Goal: Task Accomplishment & Management: Manage account settings

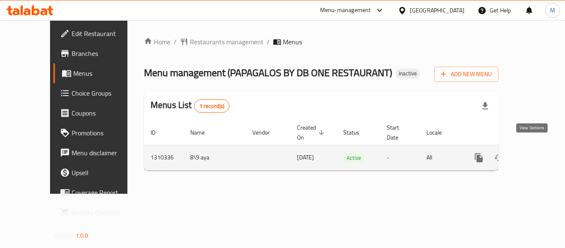
click at [535, 154] on icon "enhanced table" at bounding box center [538, 157] width 7 height 7
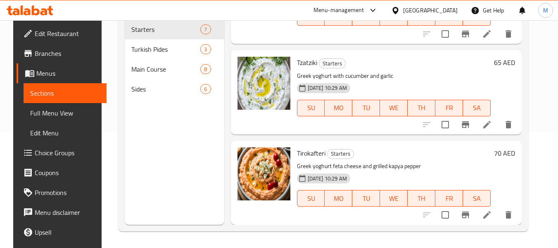
scroll to position [283, 0]
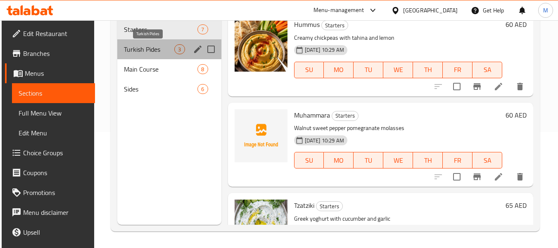
click at [154, 46] on span "Turkish Pides" at bounding box center [149, 49] width 51 height 10
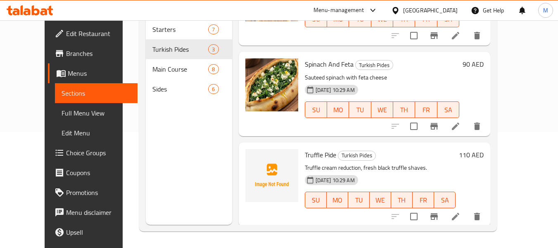
scroll to position [56, 0]
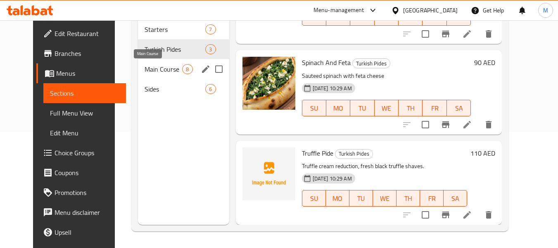
click at [170, 69] on span "Main Course" at bounding box center [164, 69] width 38 height 10
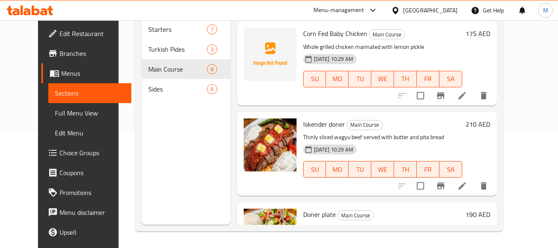
scroll to position [470, 0]
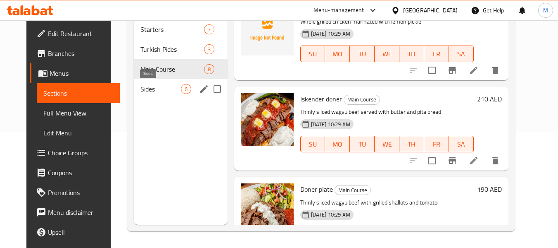
click at [155, 88] on span "Sides" at bounding box center [161, 89] width 40 height 10
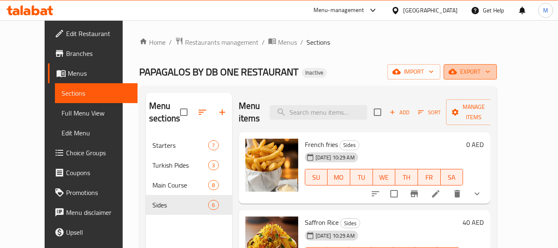
click at [491, 74] on span "export" at bounding box center [471, 72] width 40 height 10
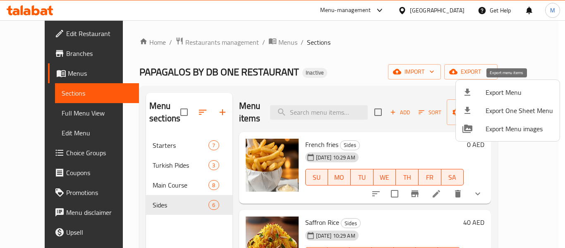
click at [498, 97] on span "Export Menu" at bounding box center [518, 92] width 67 height 10
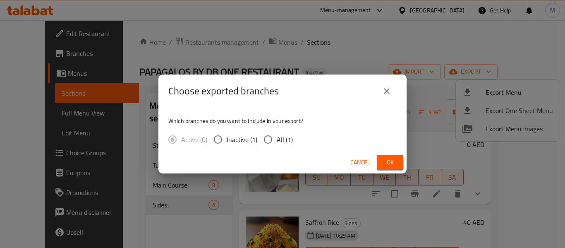
click at [277, 142] on span "All (1)" at bounding box center [285, 139] width 16 height 10
click at [277, 142] on input "All (1)" at bounding box center [267, 139] width 17 height 17
radio input "true"
click at [391, 160] on span "Ok" at bounding box center [389, 162] width 13 height 10
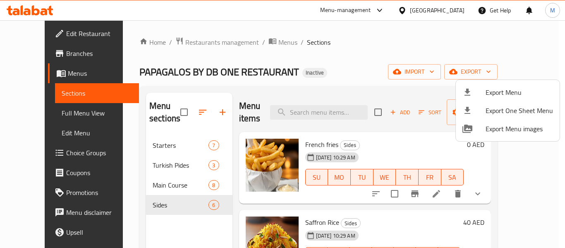
click at [333, 73] on div at bounding box center [282, 124] width 565 height 248
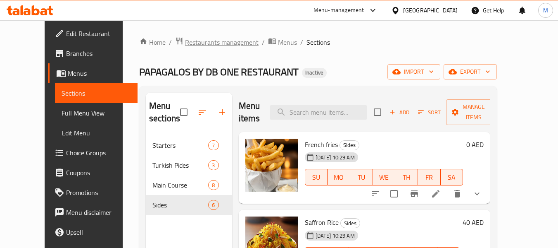
click at [185, 47] on span "Restaurants management" at bounding box center [222, 42] width 74 height 10
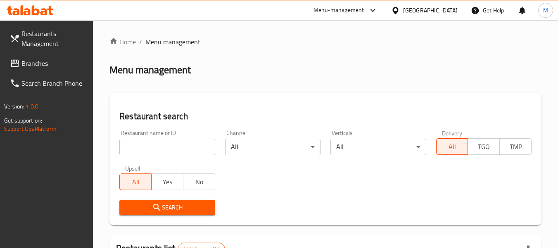
click at [35, 65] on div at bounding box center [279, 124] width 558 height 248
click at [35, 65] on span "Branches" at bounding box center [53, 63] width 65 height 10
